Goal: Task Accomplishment & Management: Complete application form

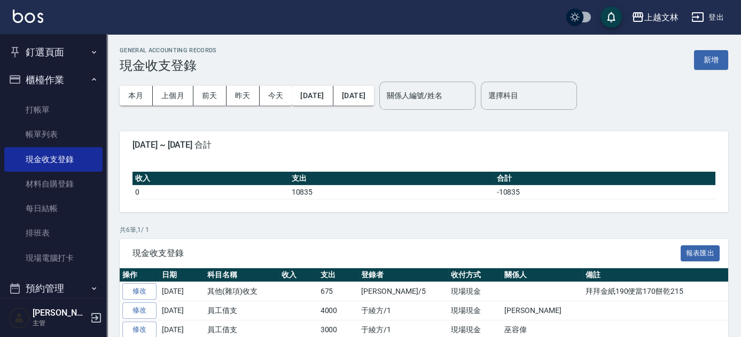
drag, startPoint x: 703, startPoint y: 59, endPoint x: 695, endPoint y: 60, distance: 8.1
click at [703, 58] on button "新增" at bounding box center [711, 60] width 34 height 20
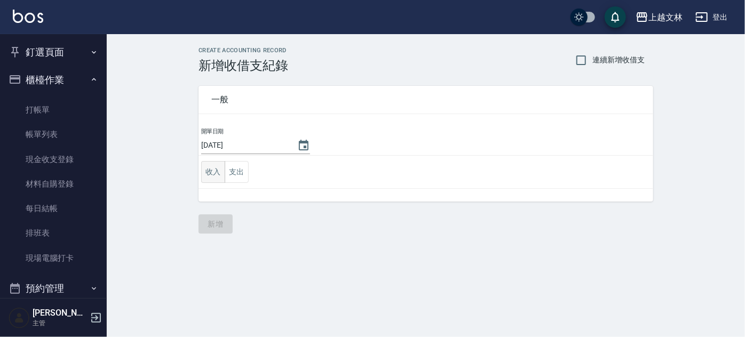
click at [214, 173] on button "收入" at bounding box center [213, 172] width 24 height 22
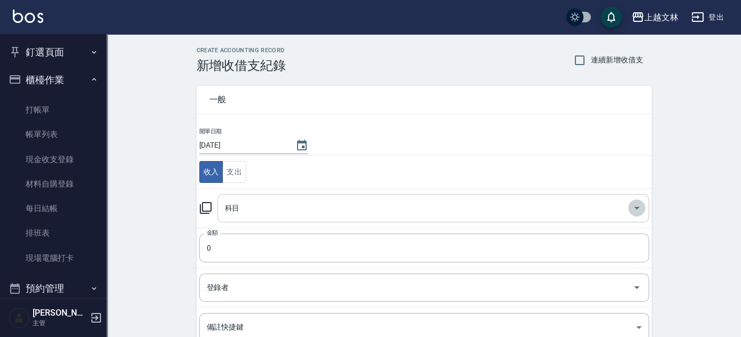
click at [638, 206] on icon "Open" at bounding box center [636, 208] width 13 height 13
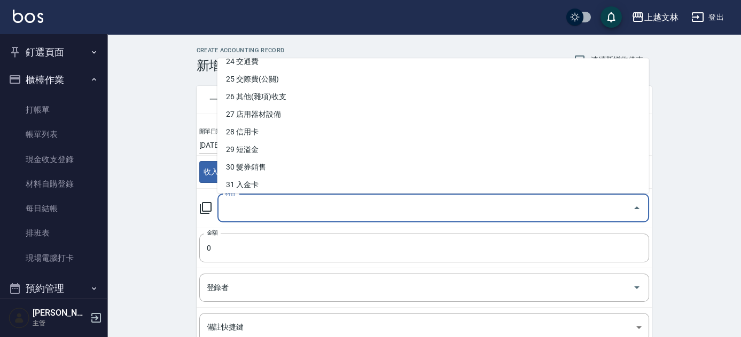
scroll to position [436, 0]
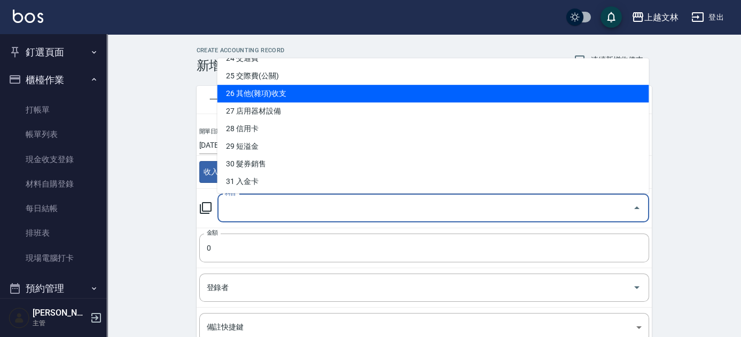
click at [289, 91] on li "26 其他(雜項)收支" at bounding box center [432, 94] width 431 height 18
type input "26 其他(雜項)收支"
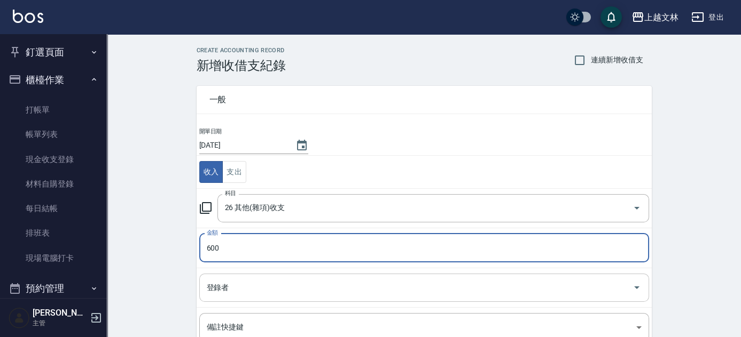
type input "600"
click at [215, 286] on input "登錄者" at bounding box center [416, 288] width 424 height 19
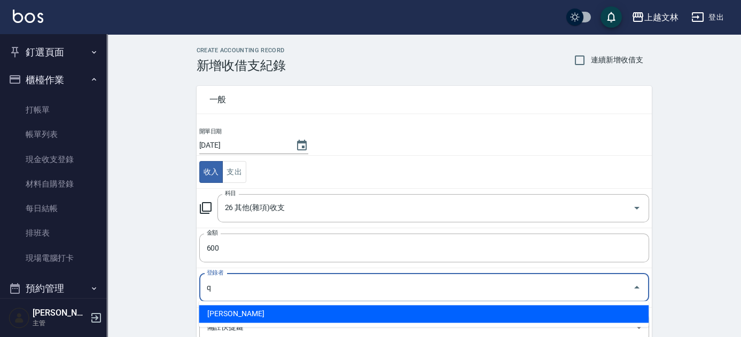
click at [202, 313] on li "[PERSON_NAME]" at bounding box center [424, 314] width 450 height 18
type input "[PERSON_NAME]"
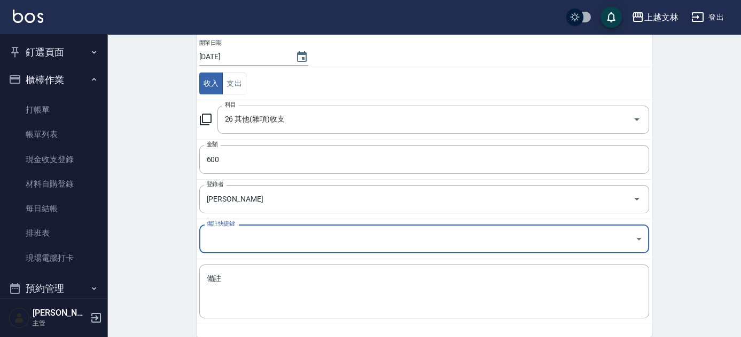
scroll to position [115, 0]
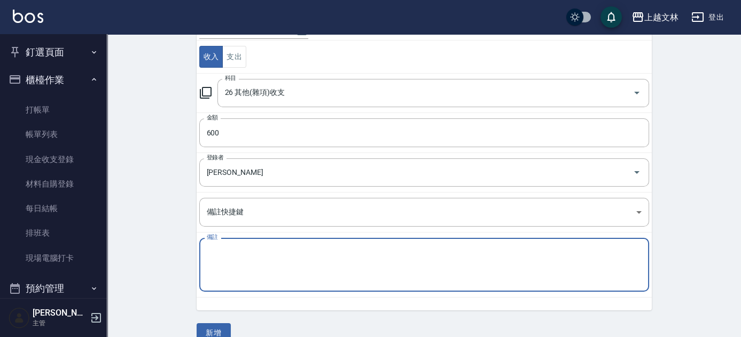
click at [222, 260] on textarea "備註" at bounding box center [424, 265] width 435 height 36
type textarea "洗護組一組"
click at [212, 331] on button "新增" at bounding box center [214, 334] width 34 height 20
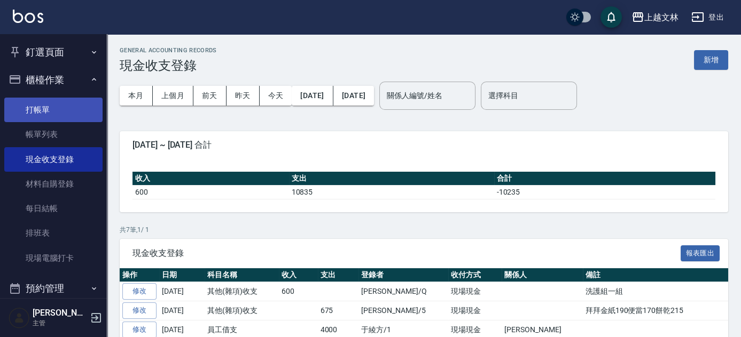
drag, startPoint x: 35, startPoint y: 112, endPoint x: 30, endPoint y: 107, distance: 7.2
click at [35, 112] on link "打帳單" at bounding box center [53, 110] width 98 height 25
